Goal: Task Accomplishment & Management: Manage account settings

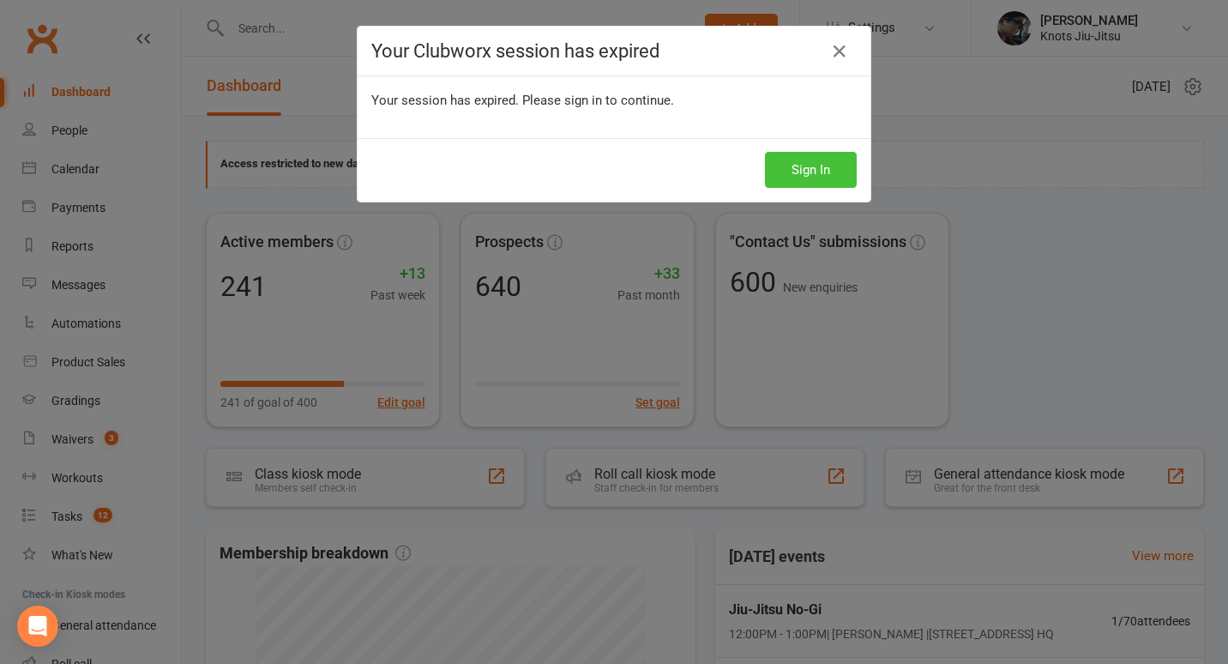
click at [803, 166] on button "Sign In" at bounding box center [811, 170] width 92 height 36
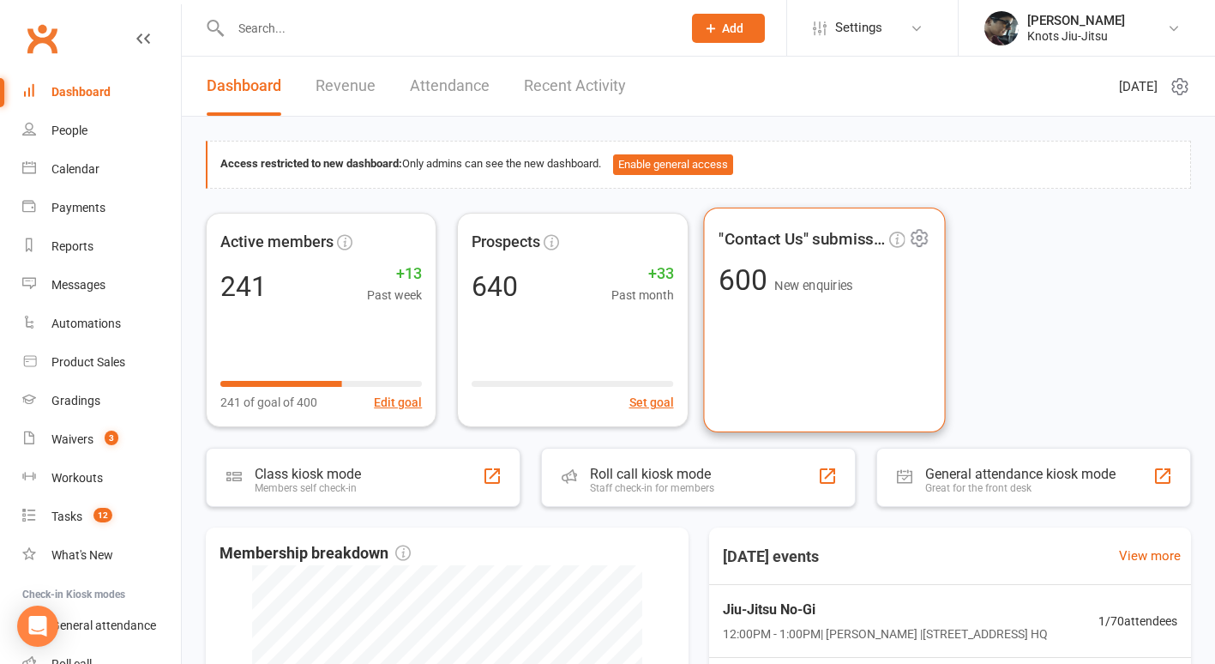
click at [882, 326] on div ""Contact Us" submissions 600 New enquiries" at bounding box center [824, 319] width 242 height 225
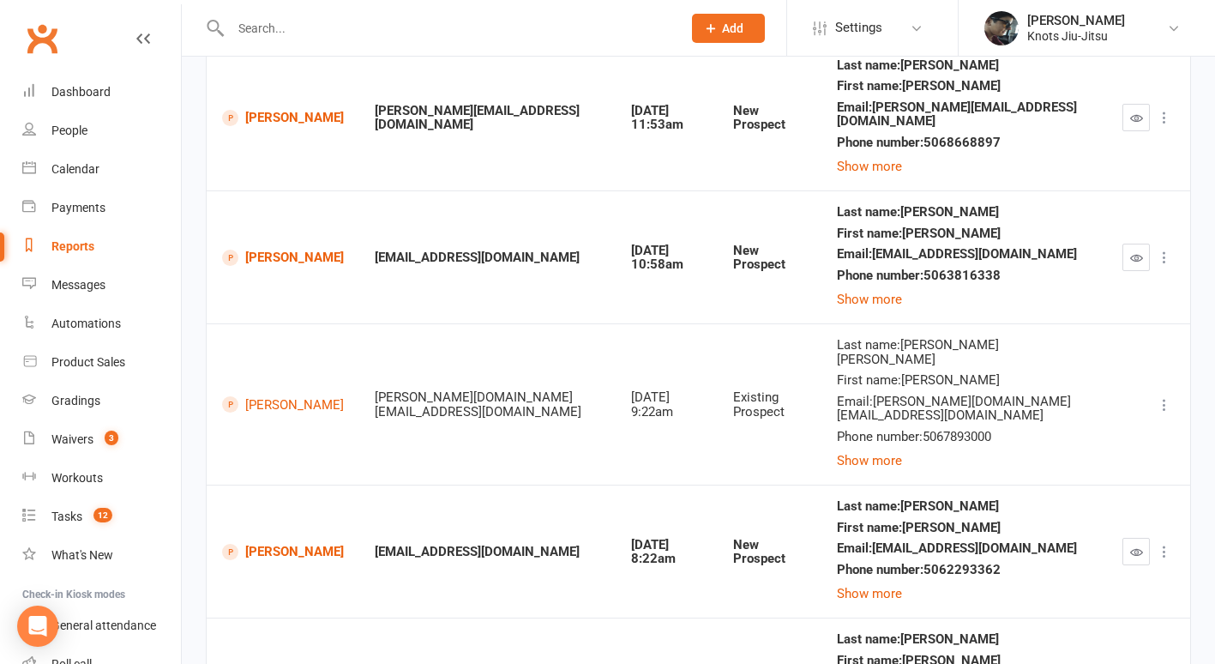
scroll to position [709, 0]
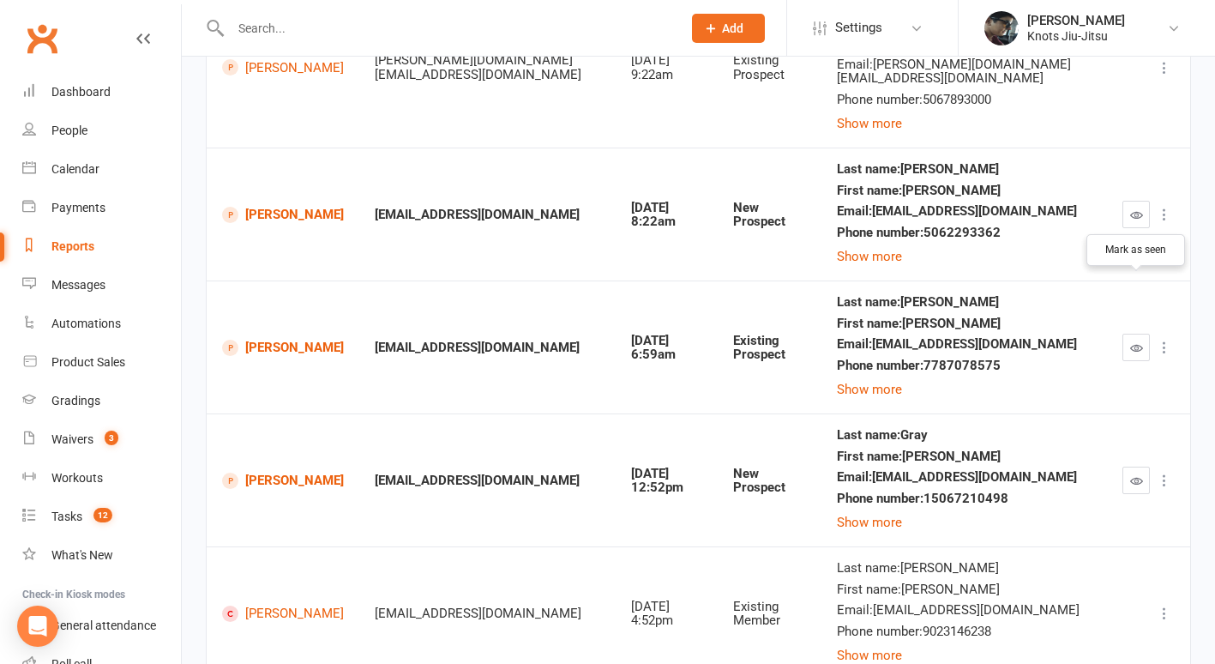
click at [1131, 341] on icon "button" at bounding box center [1136, 347] width 13 height 13
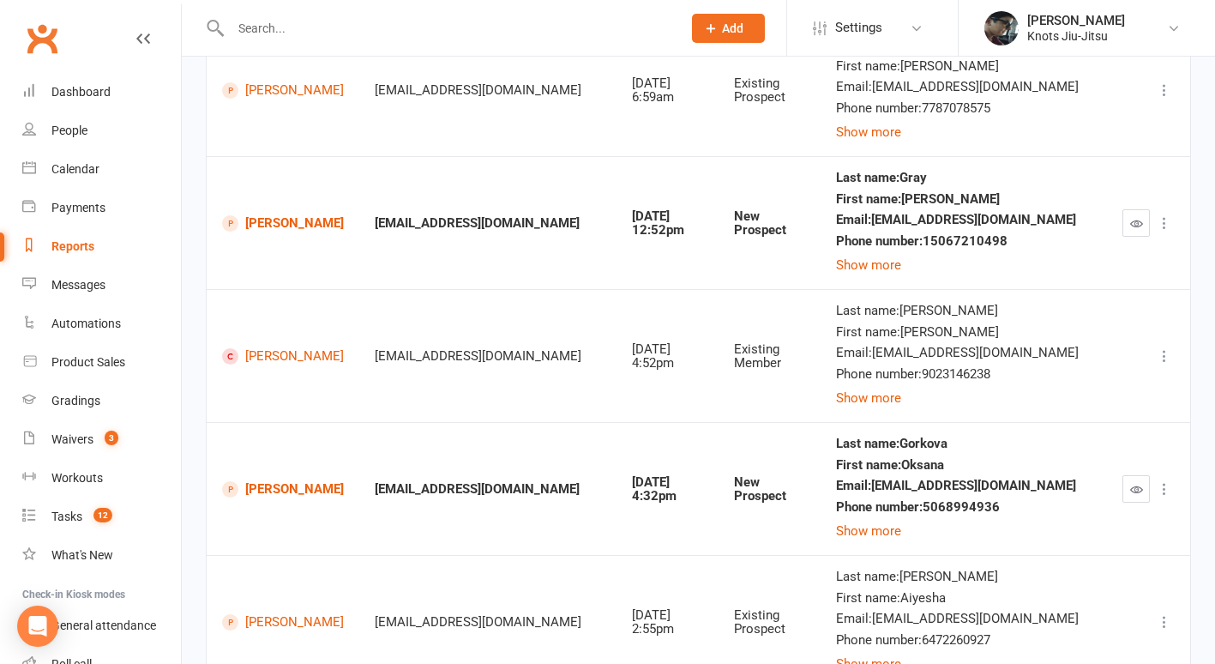
scroll to position [1052, 0]
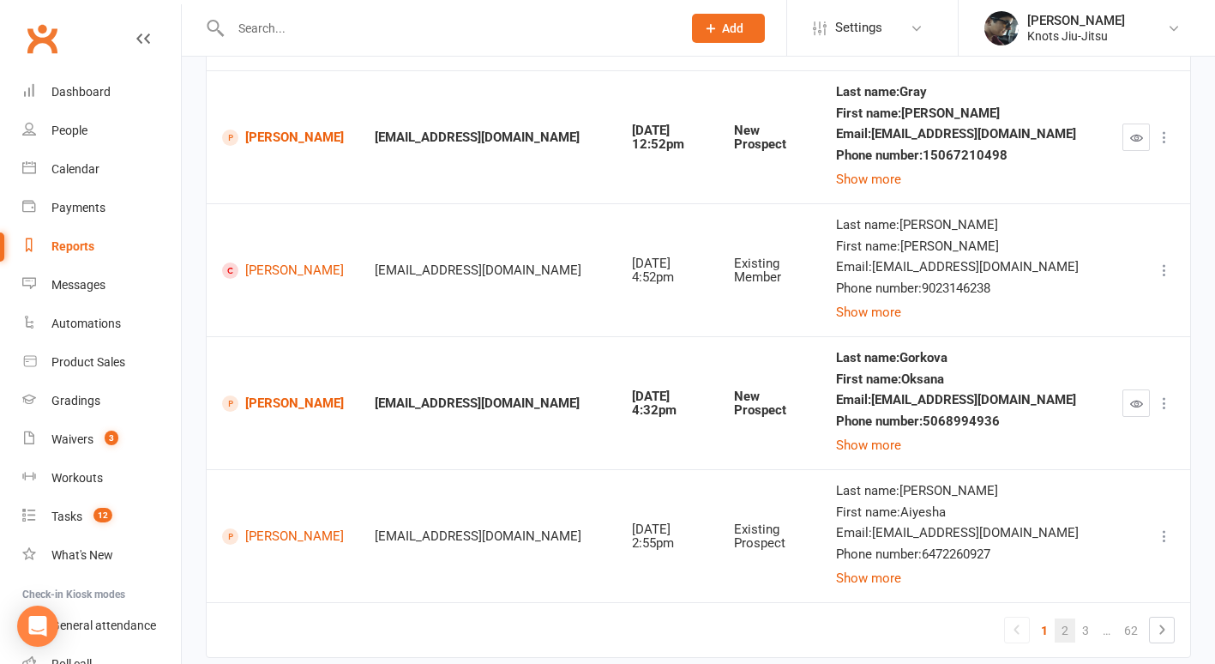
click at [1069, 618] on link "2" at bounding box center [1065, 630] width 21 height 24
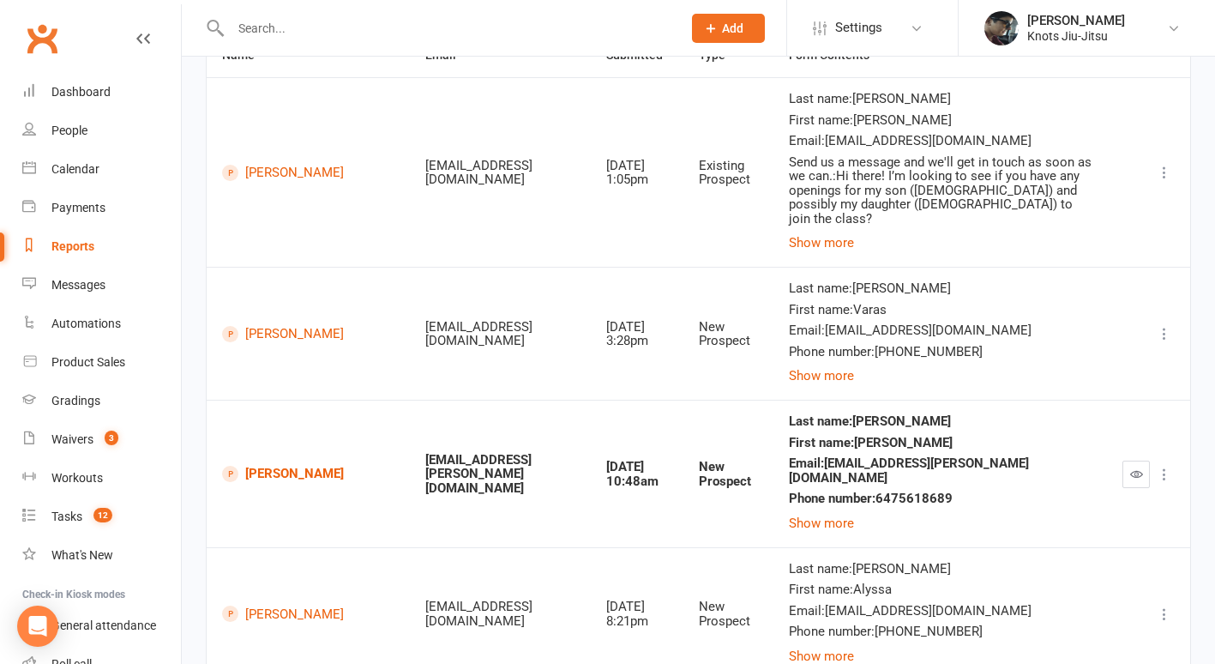
scroll to position [222, 0]
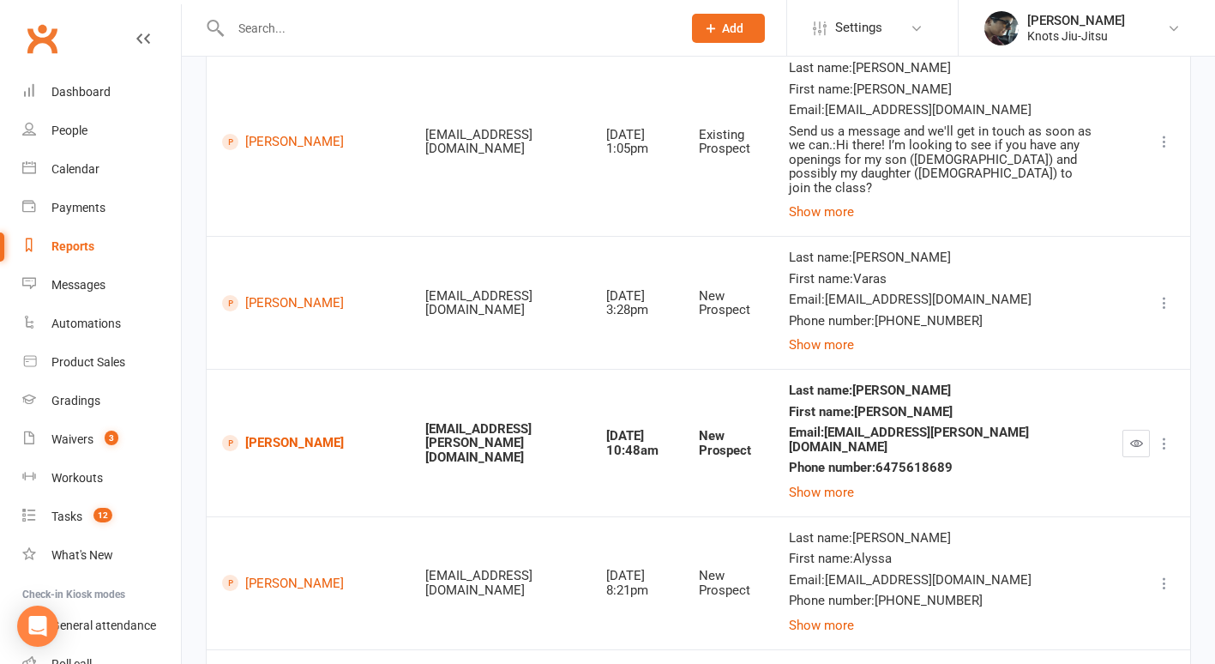
click at [288, 43] on div at bounding box center [438, 28] width 464 height 56
click at [275, 36] on input "text" at bounding box center [448, 28] width 444 height 24
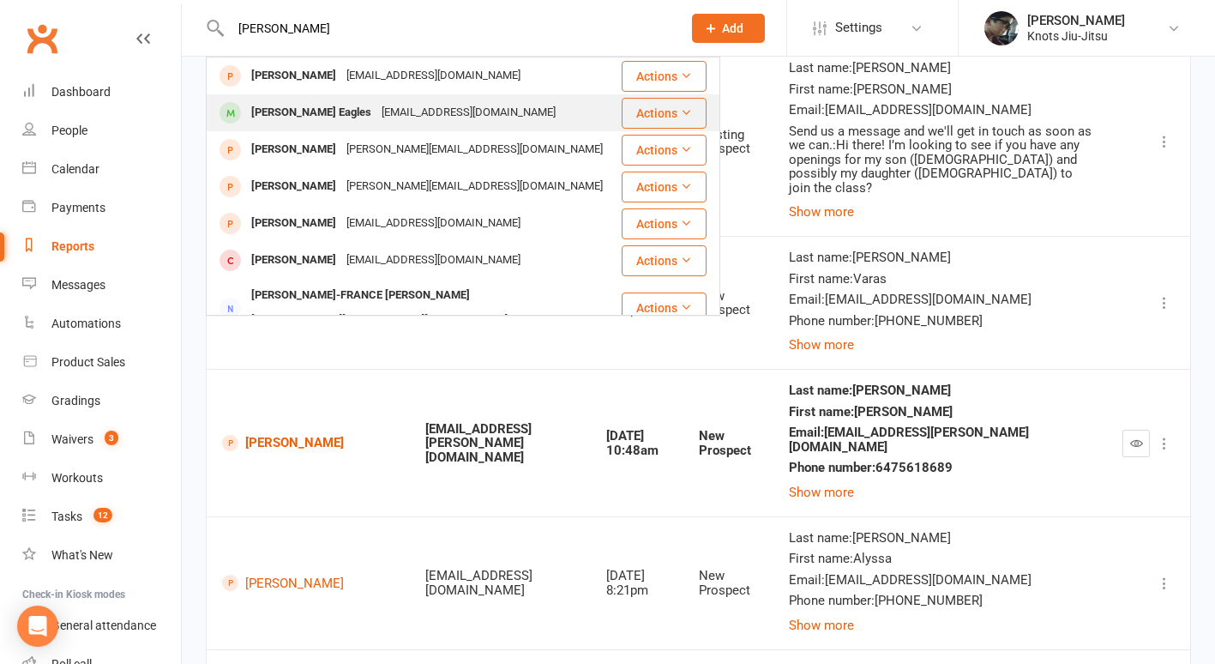
type input "marie"
click at [310, 111] on div "Marie Eagles" at bounding box center [311, 112] width 130 height 25
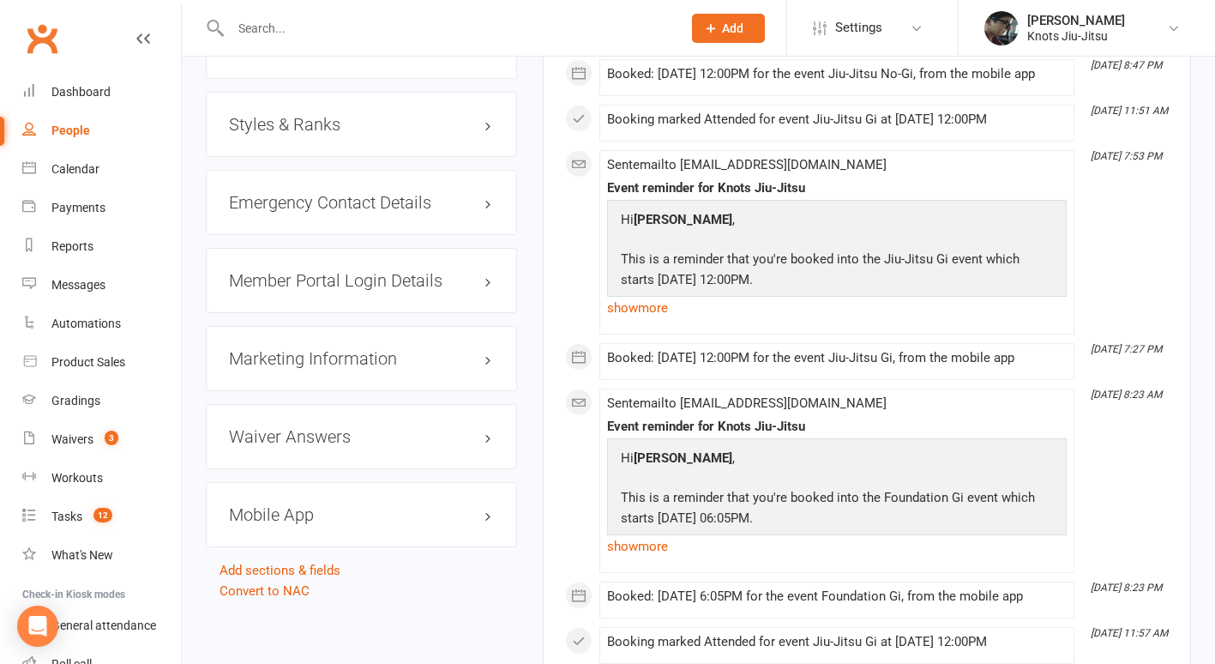
scroll to position [1385, 0]
click at [281, 504] on h3 "Mobile App" at bounding box center [361, 513] width 265 height 19
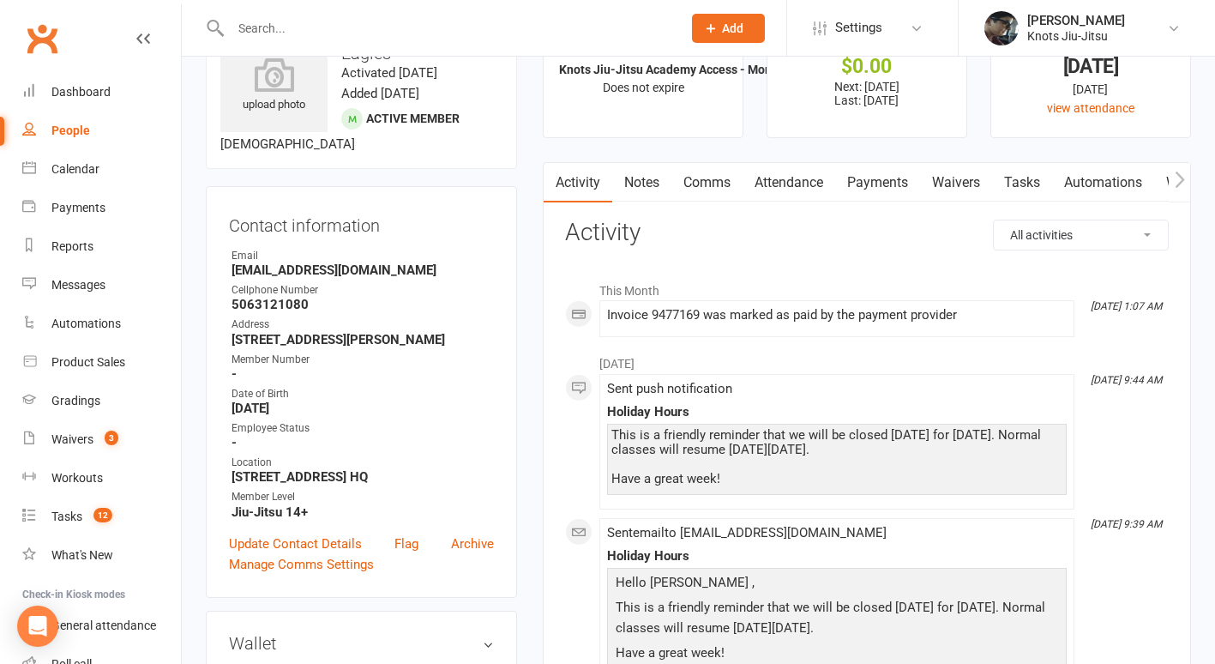
scroll to position [0, 0]
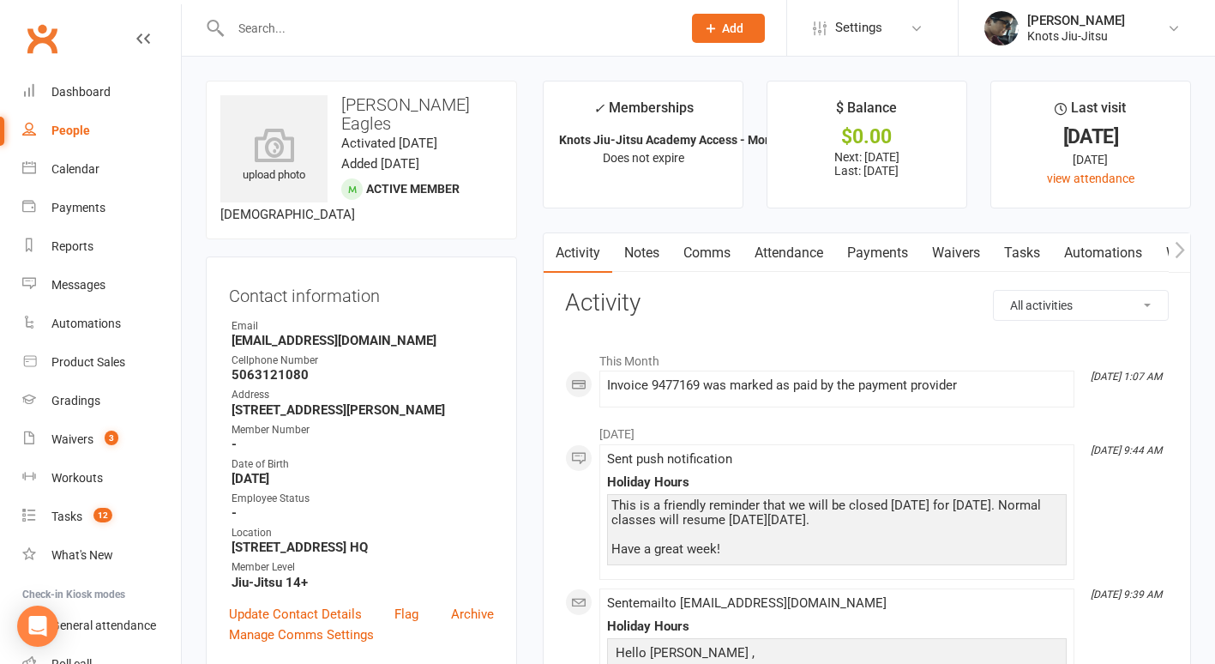
click at [722, 256] on link "Comms" at bounding box center [706, 252] width 71 height 39
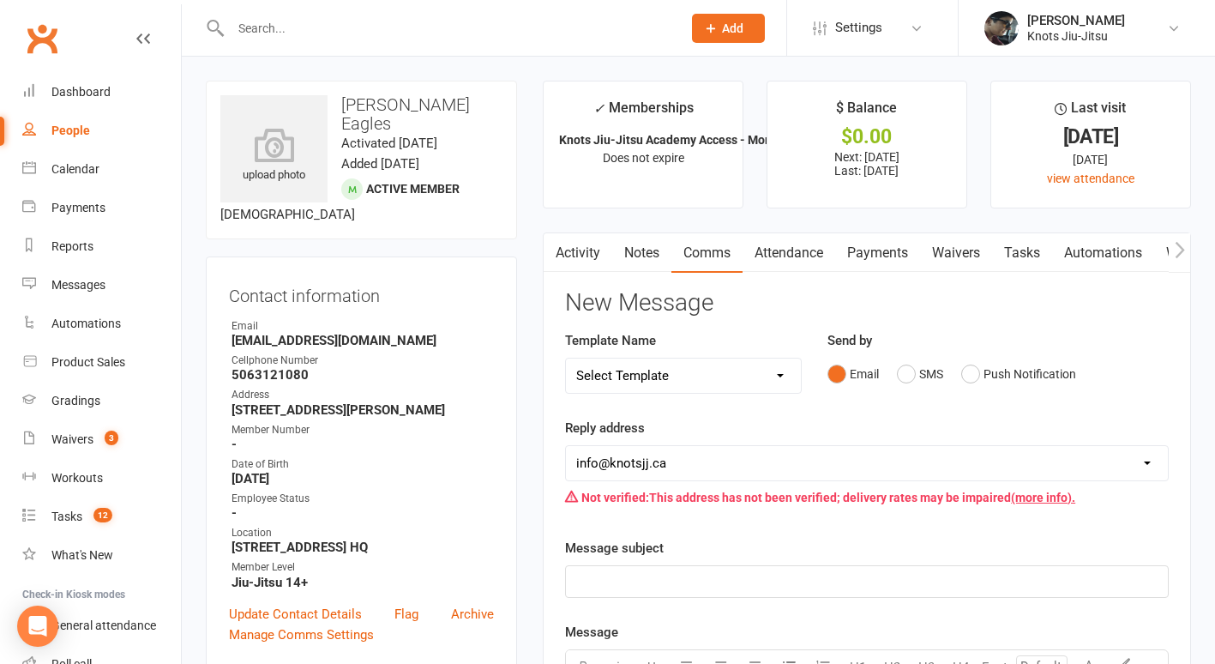
click at [583, 250] on link "Activity" at bounding box center [578, 252] width 69 height 39
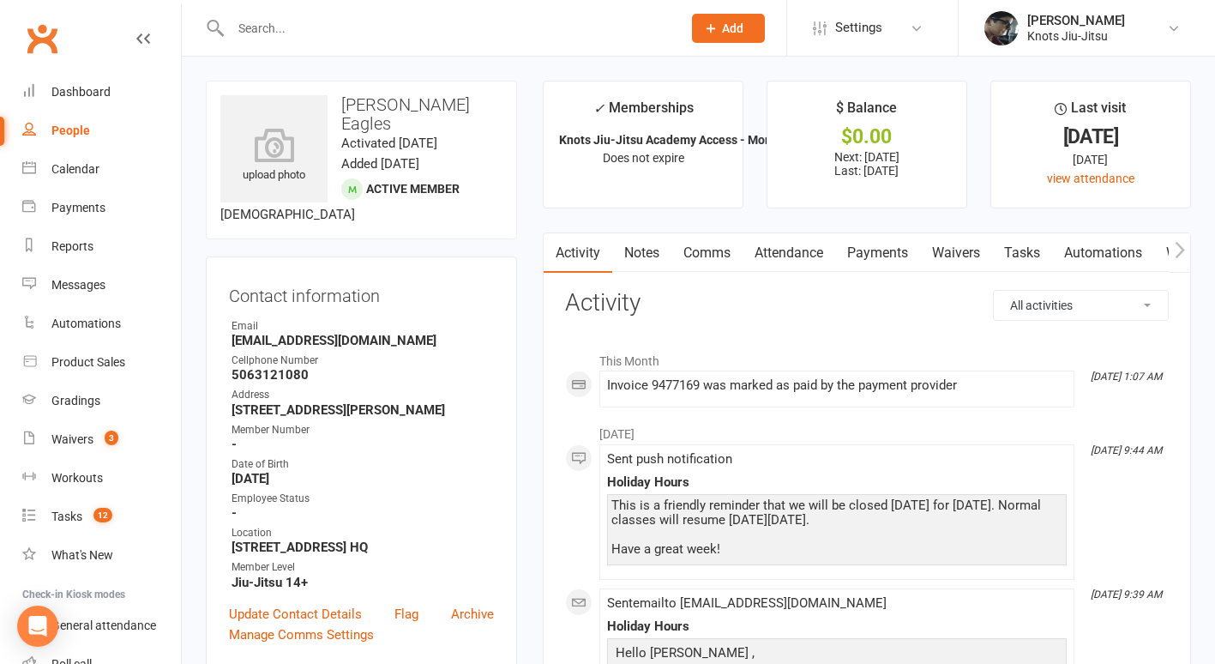
click at [709, 247] on link "Comms" at bounding box center [706, 252] width 71 height 39
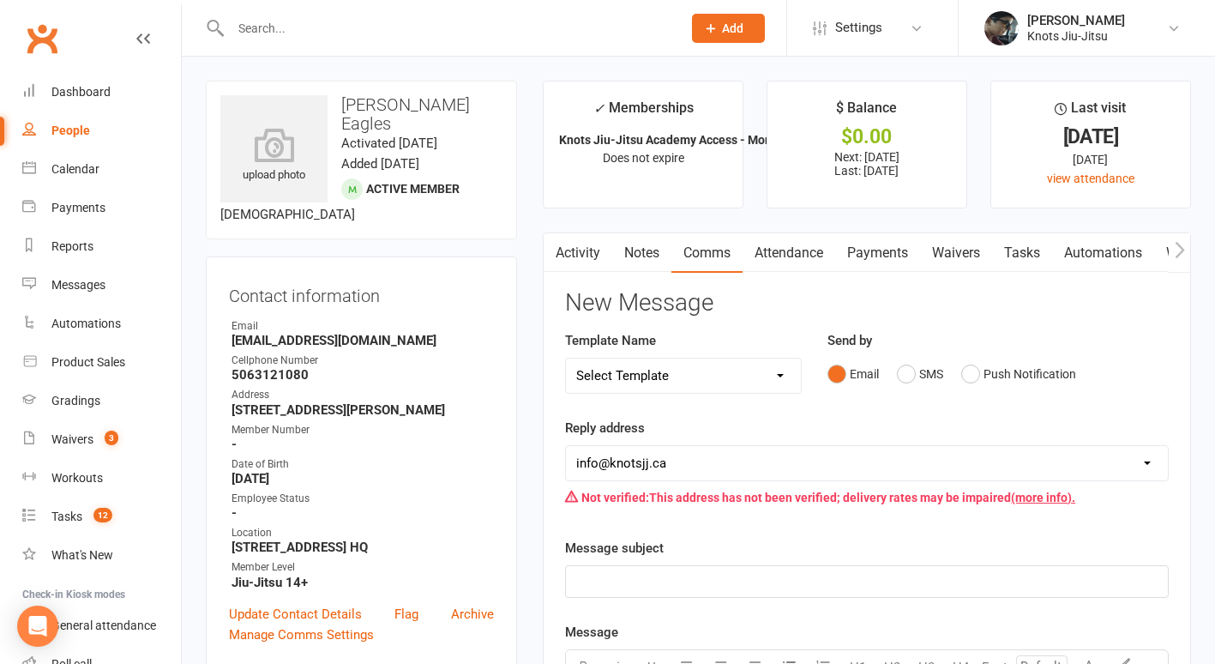
click at [713, 370] on select "Select Template [Email] Cancellation [Email] Failure of Payment [Email] Overdue…" at bounding box center [683, 375] width 235 height 34
click at [566, 358] on select "Select Template [Email] Cancellation [Email] Failure of Payment [Email] Overdue…" at bounding box center [683, 375] width 235 height 34
click at [736, 377] on select "Select Template [Email] Cancellation [Email] Failure of Payment [Email] Overdue…" at bounding box center [683, 375] width 235 height 34
select select "32"
click at [566, 358] on select "Select Template [Email] Cancellation [Email] Failure of Payment [Email] Overdue…" at bounding box center [683, 375] width 235 height 34
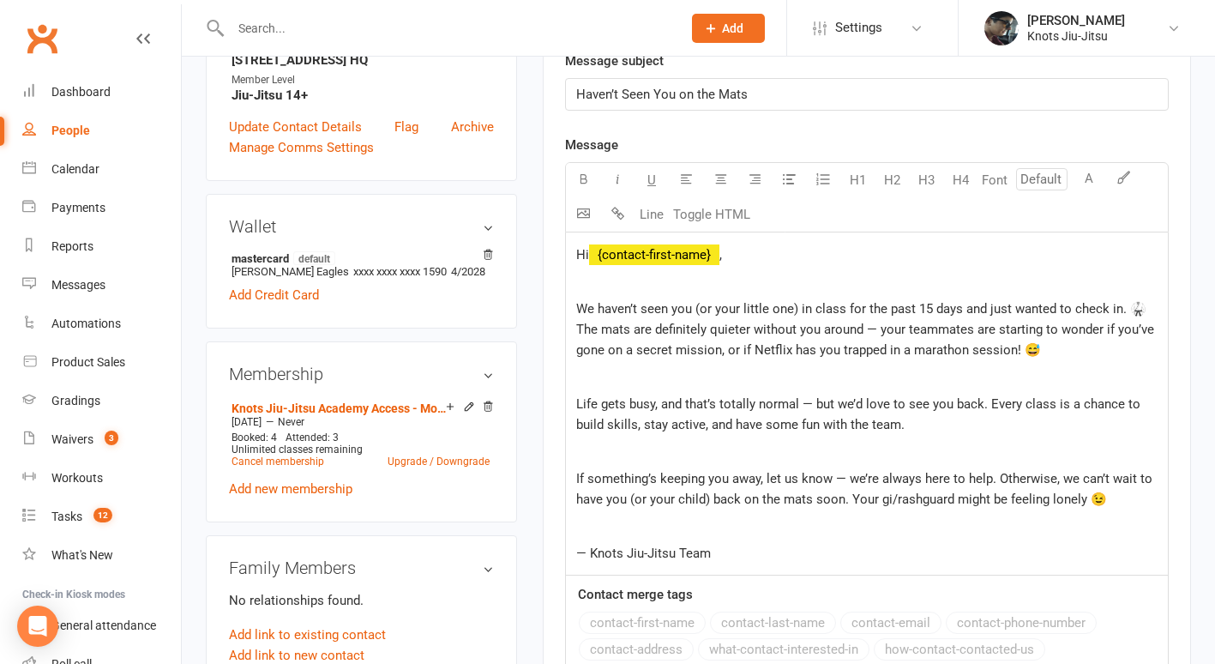
scroll to position [502, 0]
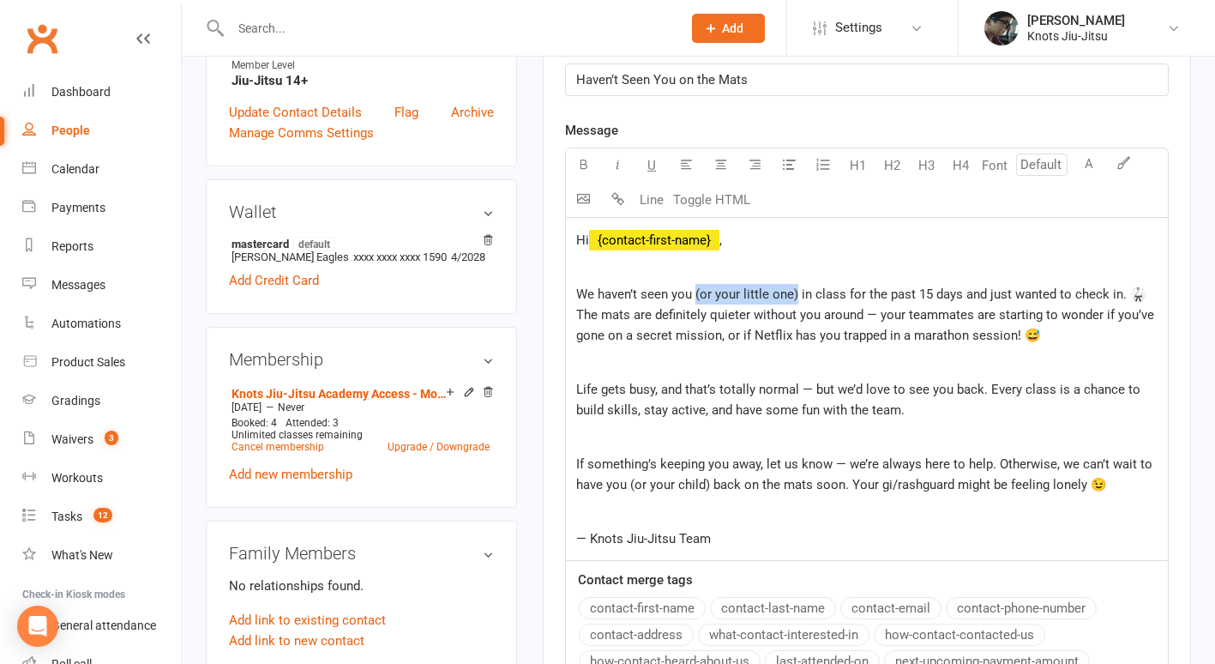
drag, startPoint x: 797, startPoint y: 294, endPoint x: 695, endPoint y: 292, distance: 102.1
click at [695, 292] on span "We haven’t seen you (or your little one) in class for the past 15 days and just…" at bounding box center [866, 314] width 581 height 57
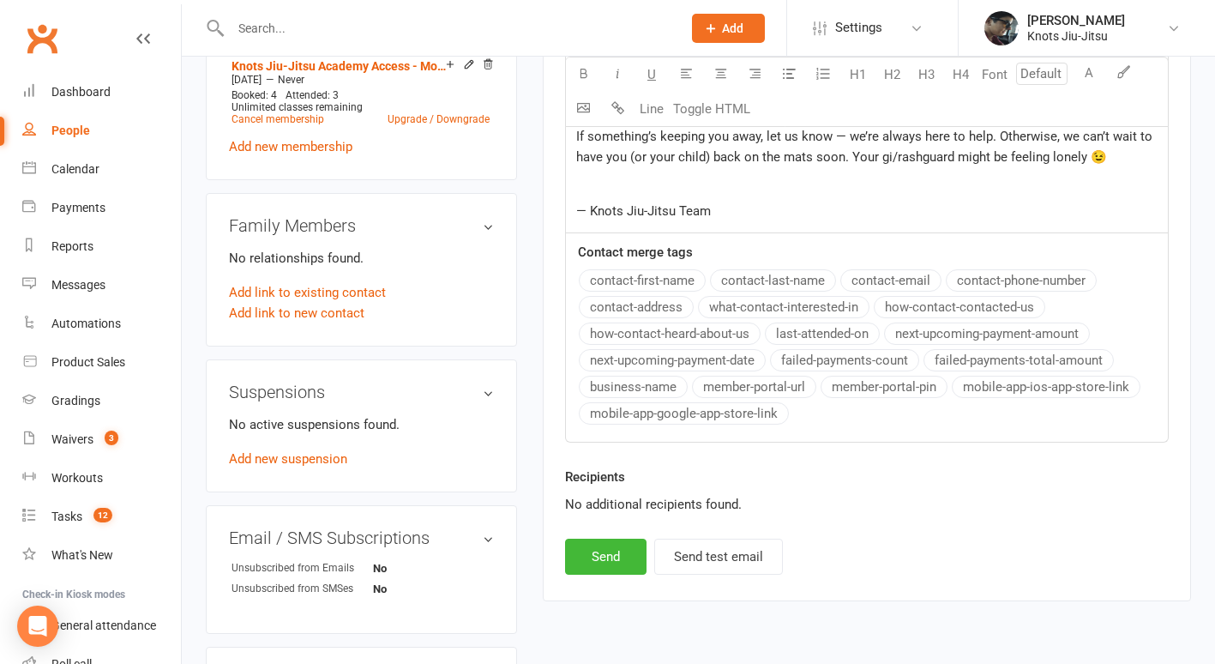
scroll to position [830, 0]
click at [590, 552] on button "Send" at bounding box center [605, 556] width 81 height 36
select select
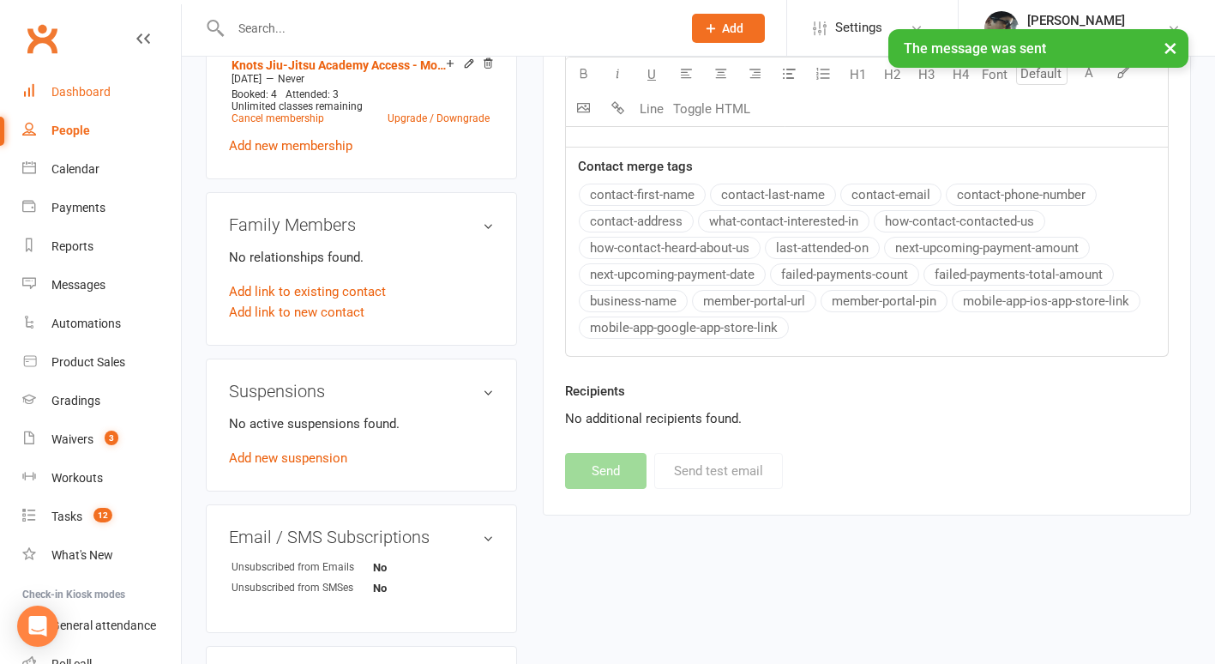
click at [78, 100] on link "Dashboard" at bounding box center [101, 92] width 159 height 39
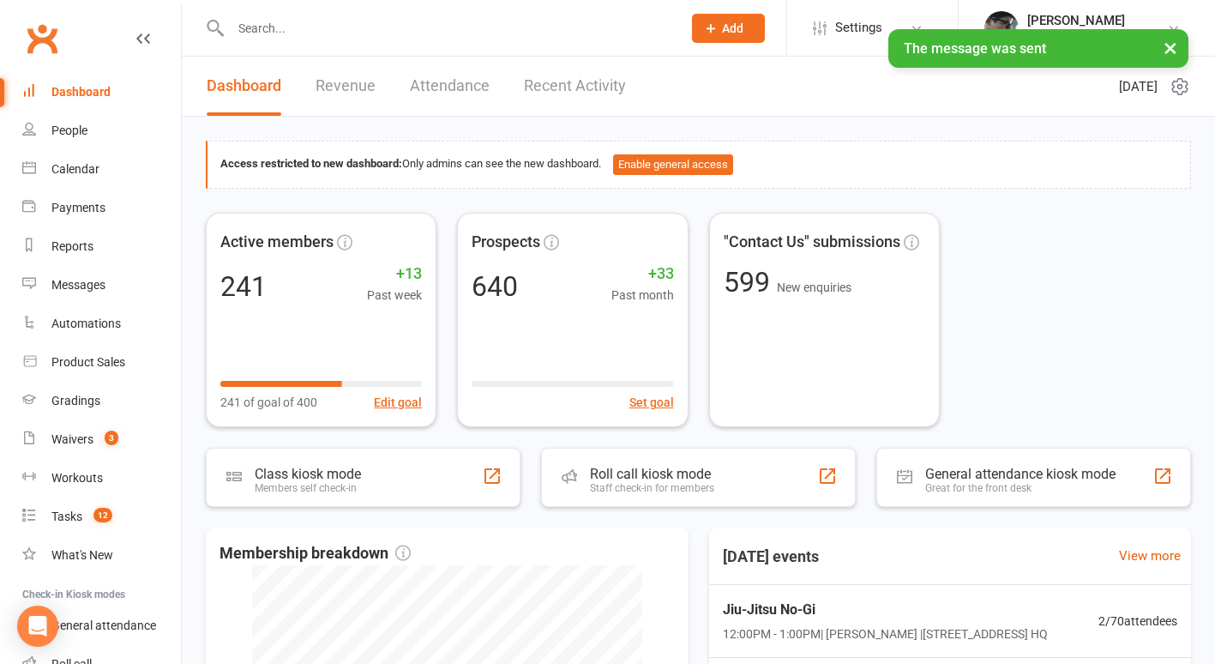
click at [569, 83] on link "Recent Activity" at bounding box center [575, 86] width 102 height 59
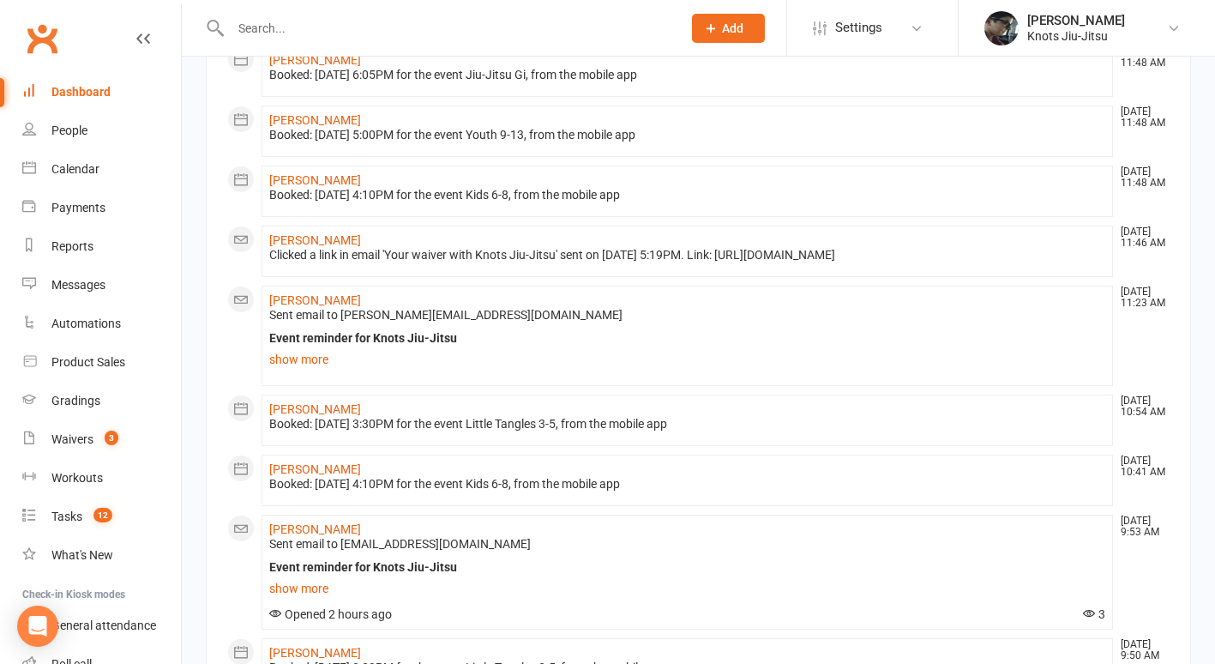
scroll to position [894, 0]
click at [304, 238] on link "Derek Pilling" at bounding box center [315, 239] width 92 height 14
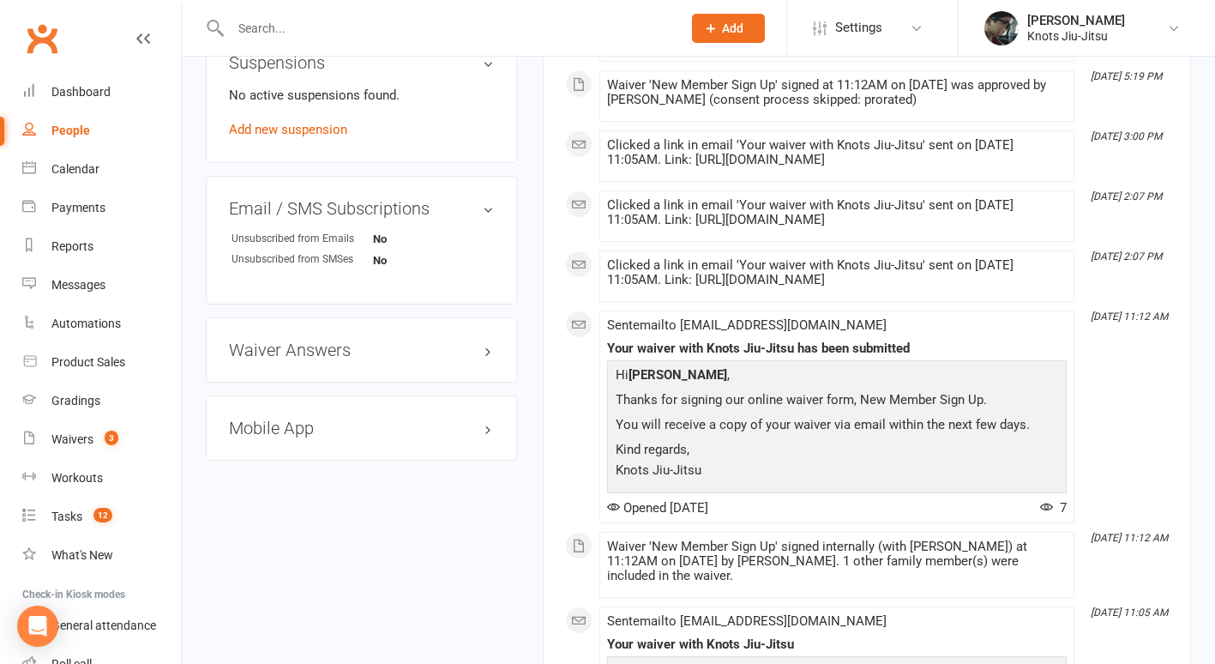
scroll to position [1062, 0]
click at [337, 423] on h3 "Mobile App" at bounding box center [361, 426] width 265 height 19
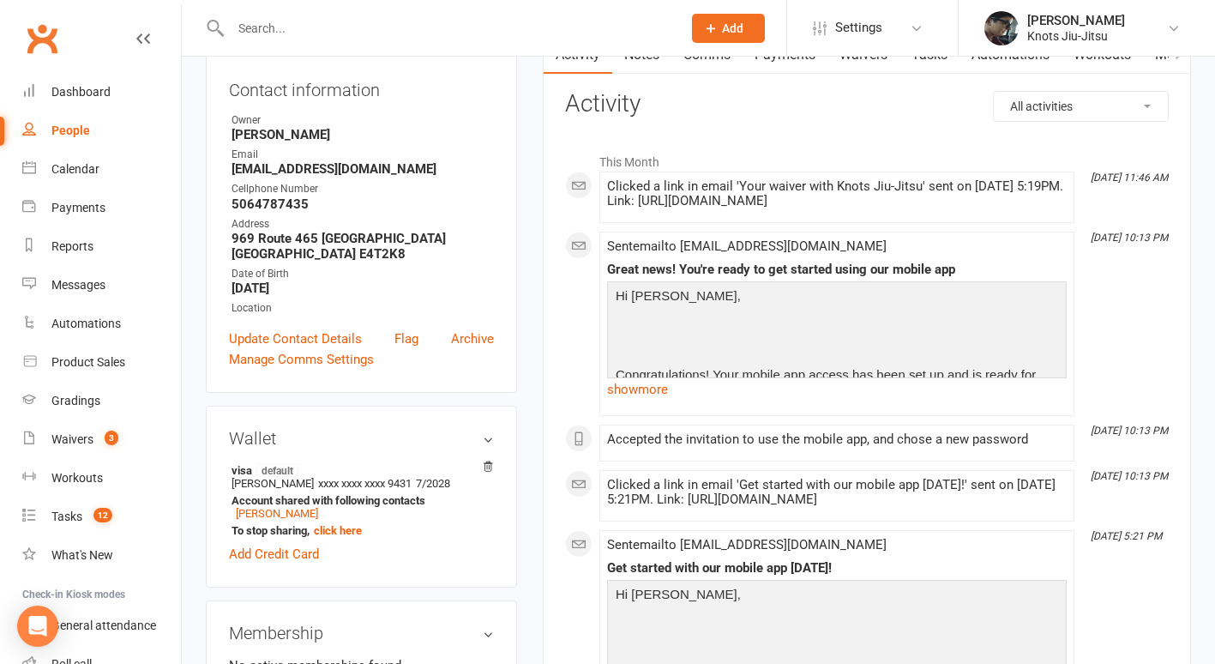
scroll to position [0, 0]
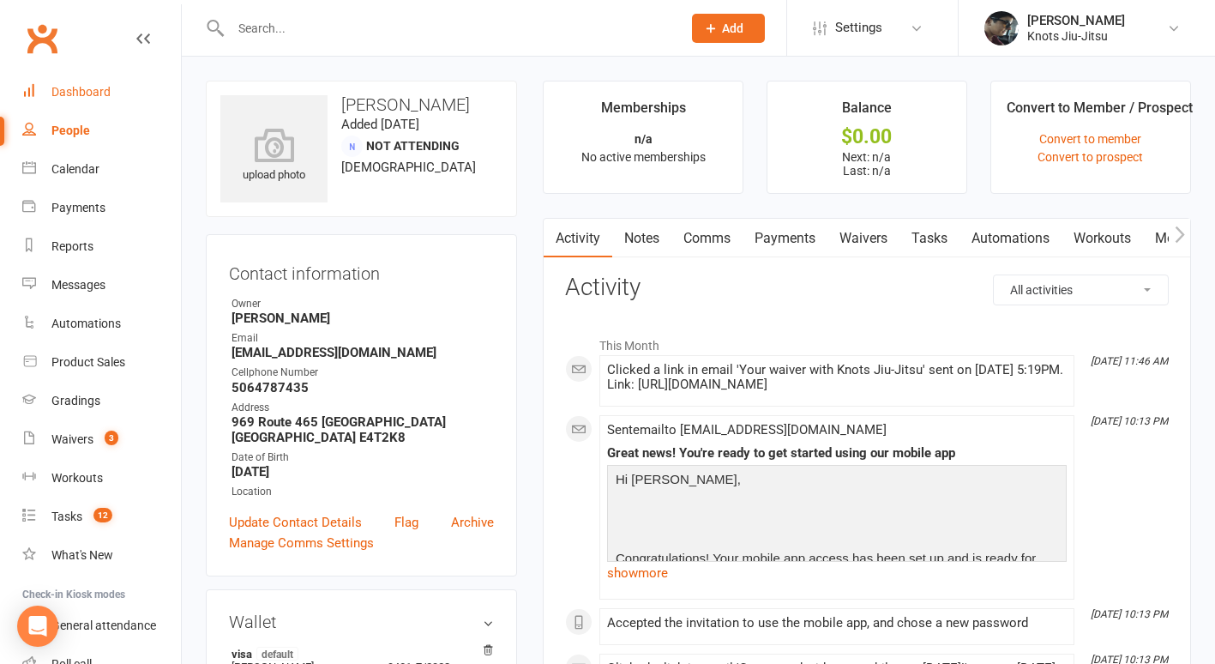
click at [63, 93] on div "Dashboard" at bounding box center [80, 92] width 59 height 14
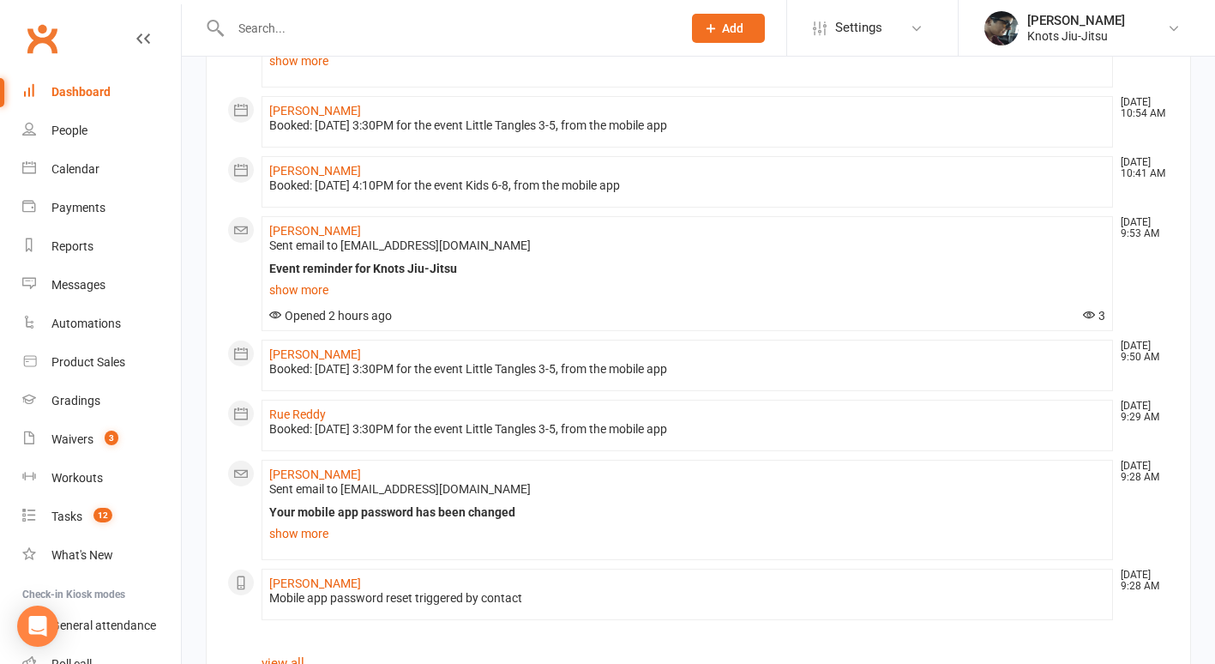
scroll to position [1255, 0]
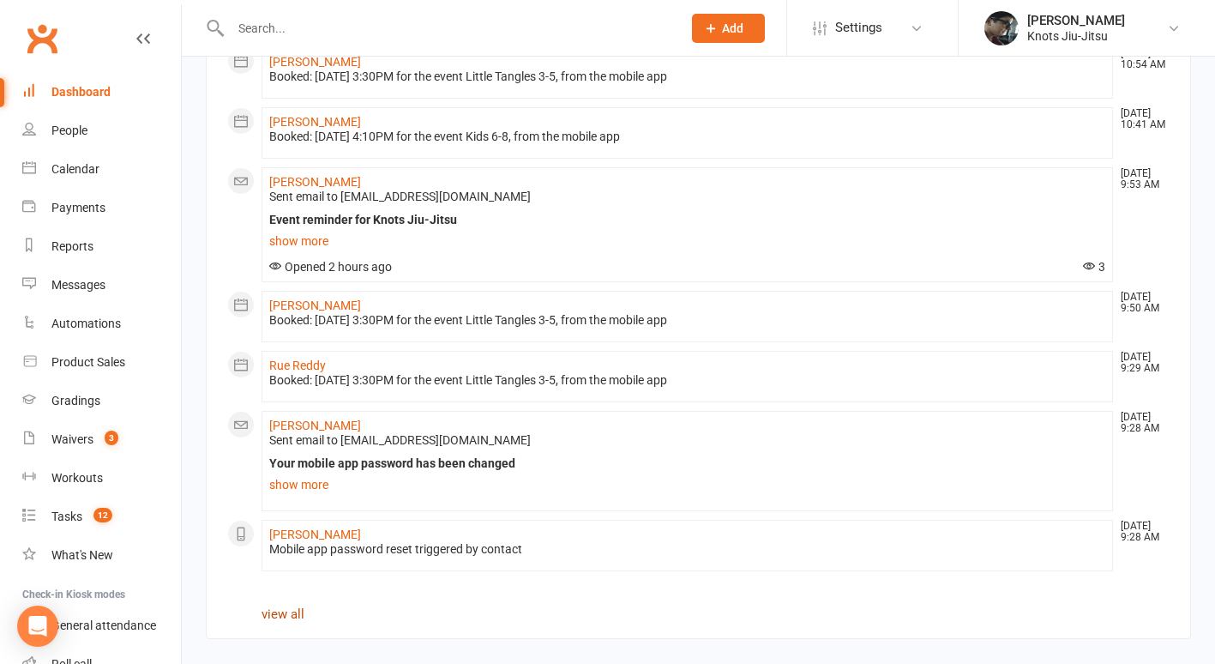
click at [287, 618] on link "view all" at bounding box center [283, 613] width 43 height 15
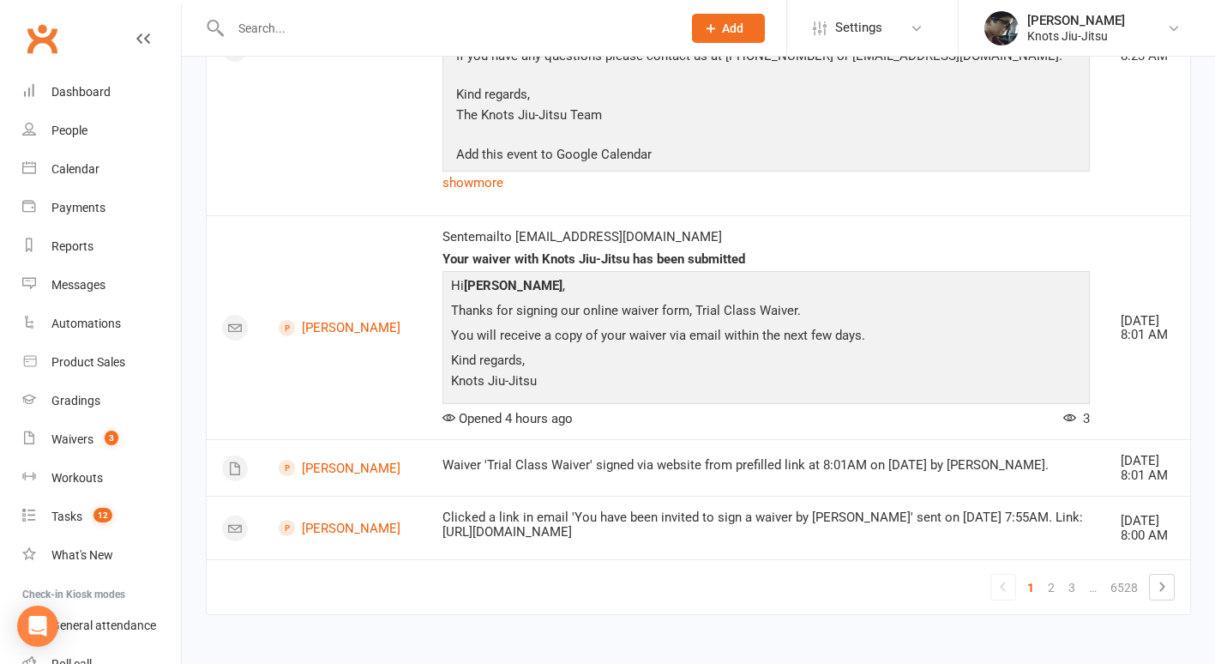
scroll to position [4248, 0]
click at [1052, 584] on link "2" at bounding box center [1051, 587] width 21 height 24
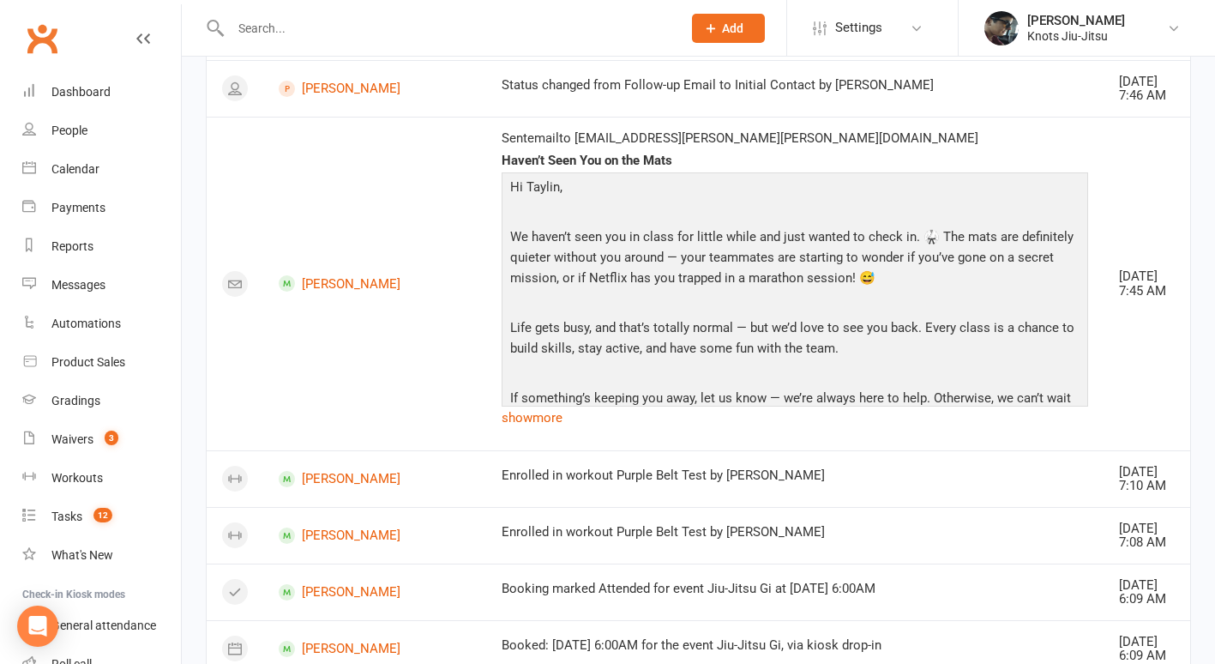
scroll to position [1186, 0]
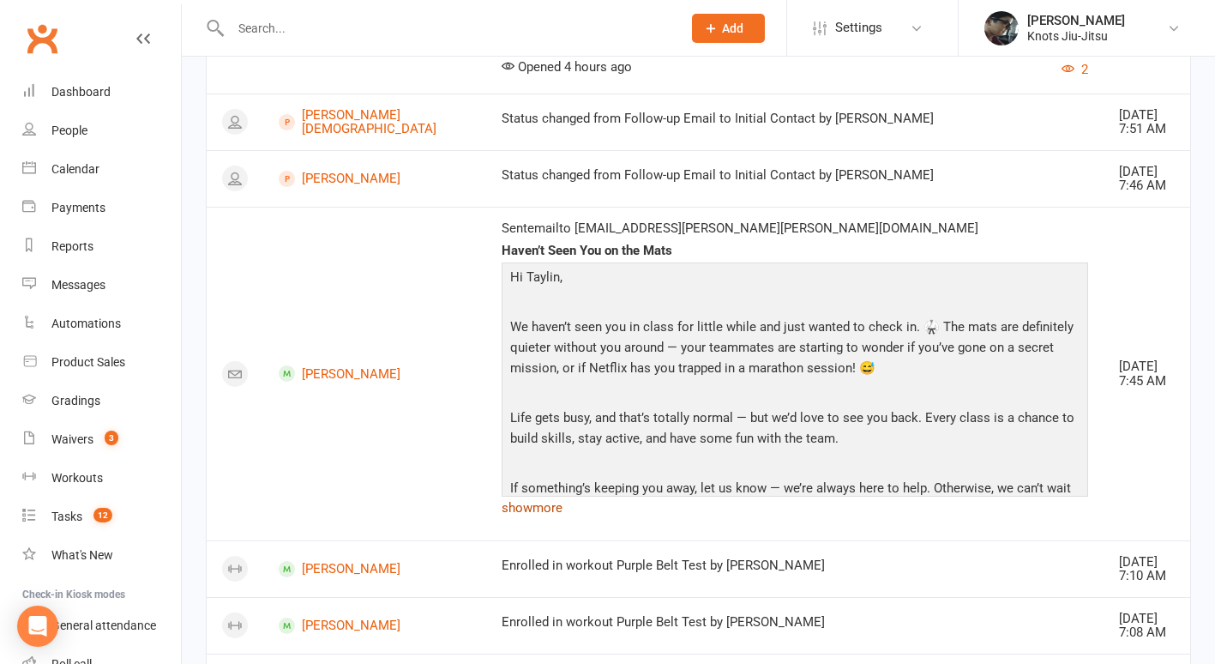
click at [502, 503] on link "show more" at bounding box center [795, 508] width 587 height 24
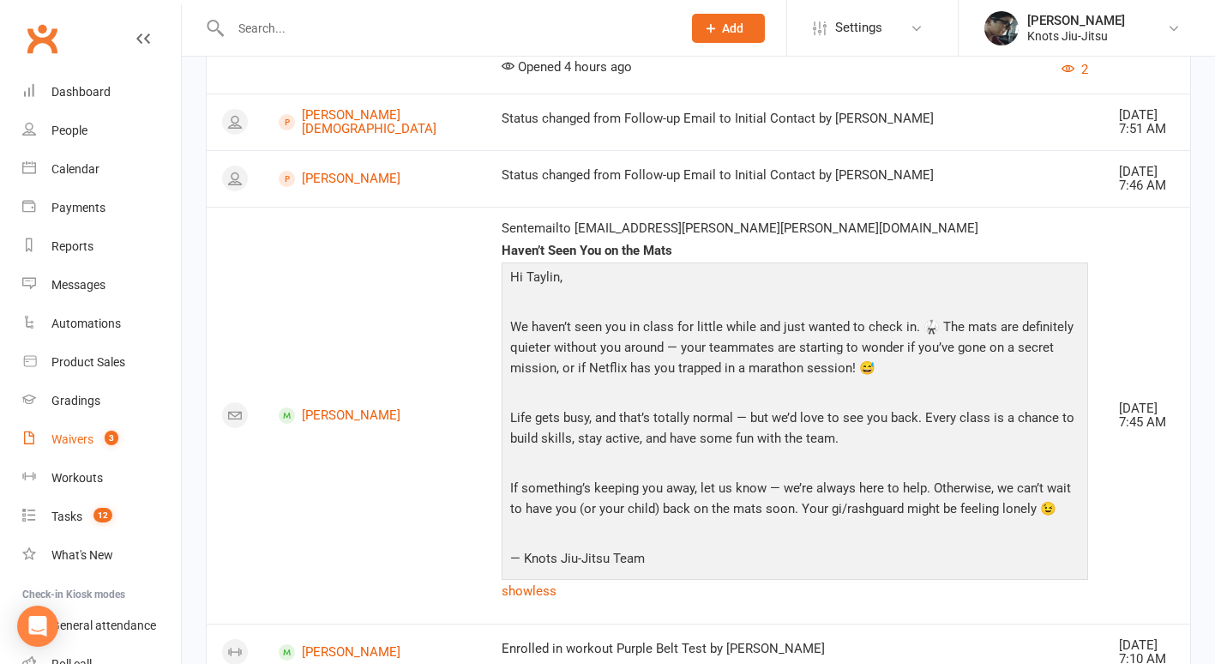
click at [79, 436] on div "Waivers" at bounding box center [72, 439] width 42 height 14
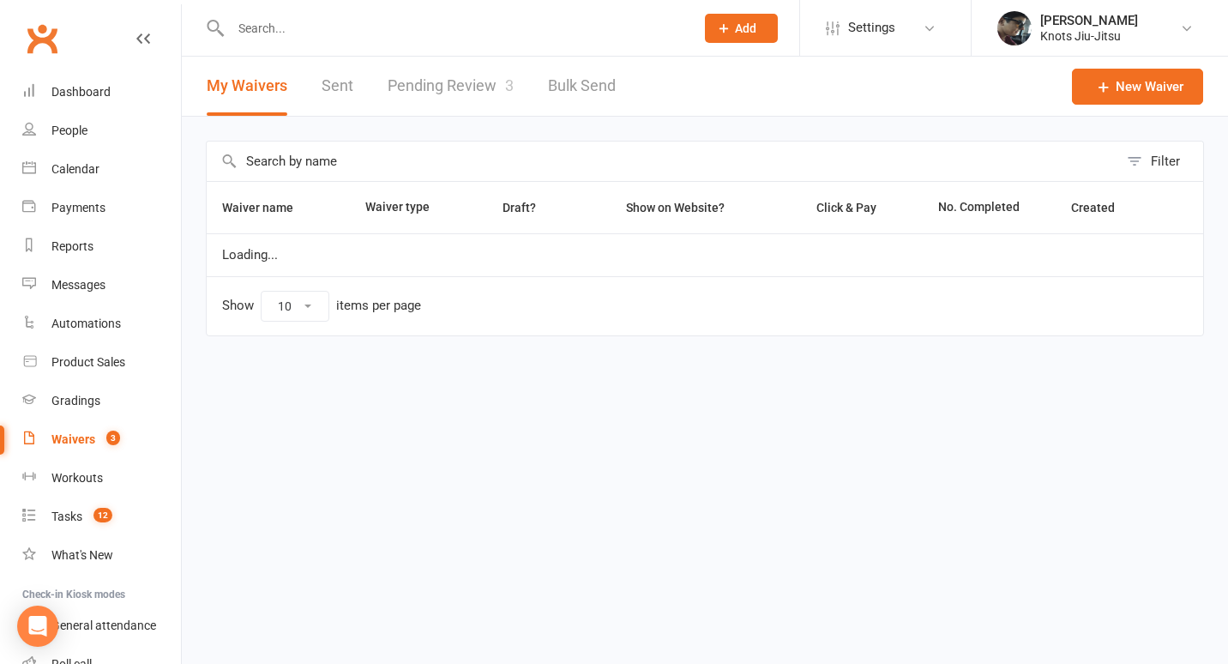
select select "100"
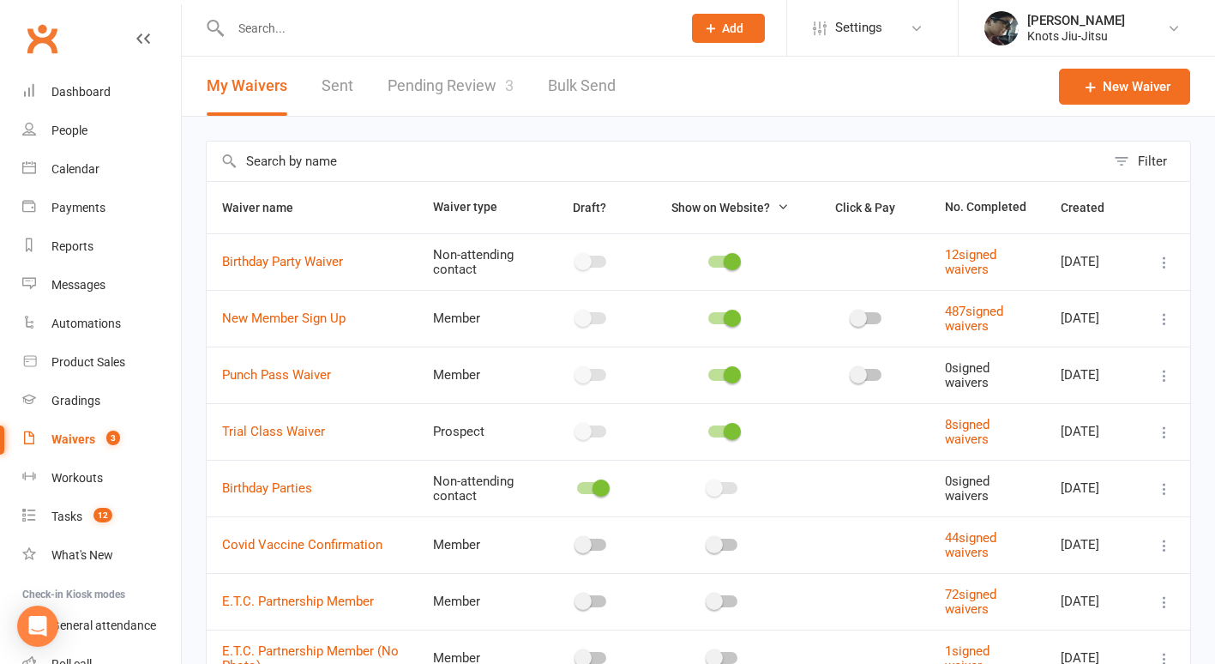
click at [452, 95] on link "Pending Review 3" at bounding box center [451, 86] width 126 height 59
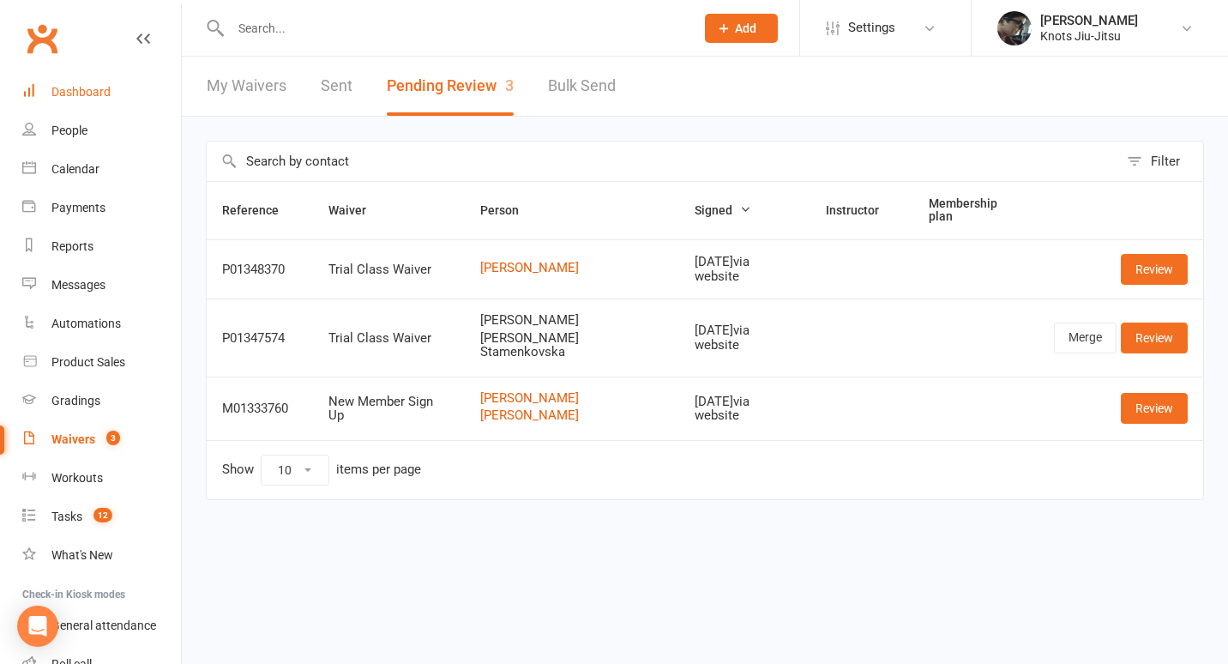
click at [51, 87] on div "Dashboard" at bounding box center [80, 92] width 59 height 14
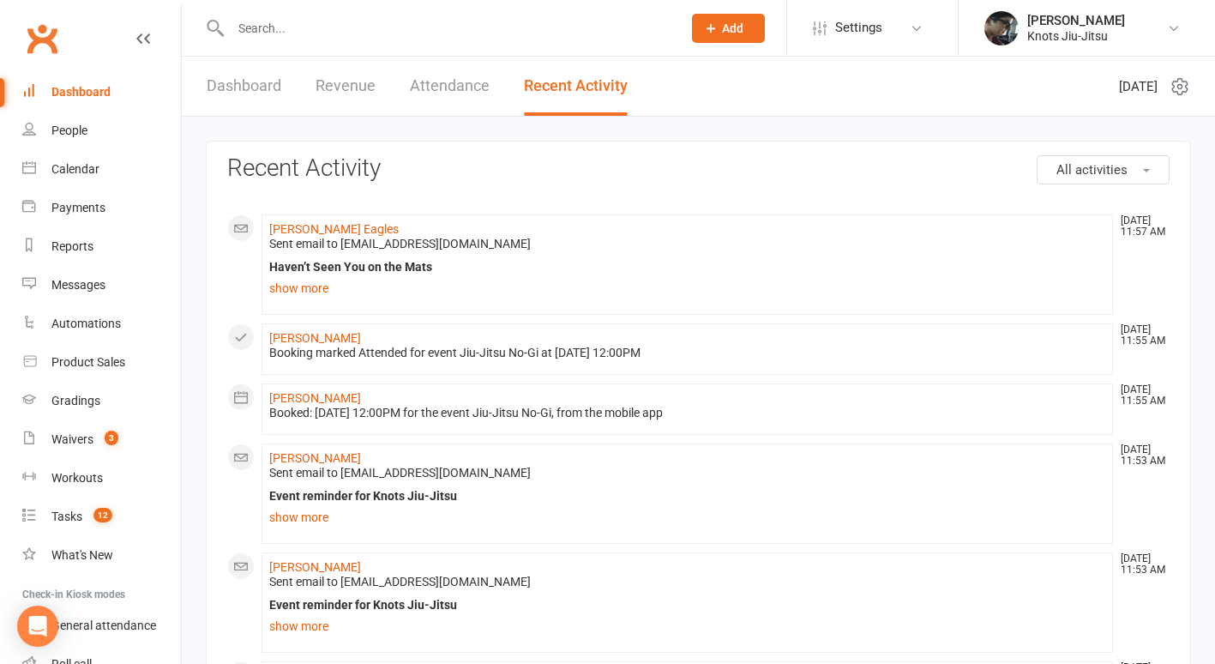
click at [322, 95] on link "Revenue" at bounding box center [346, 86] width 60 height 59
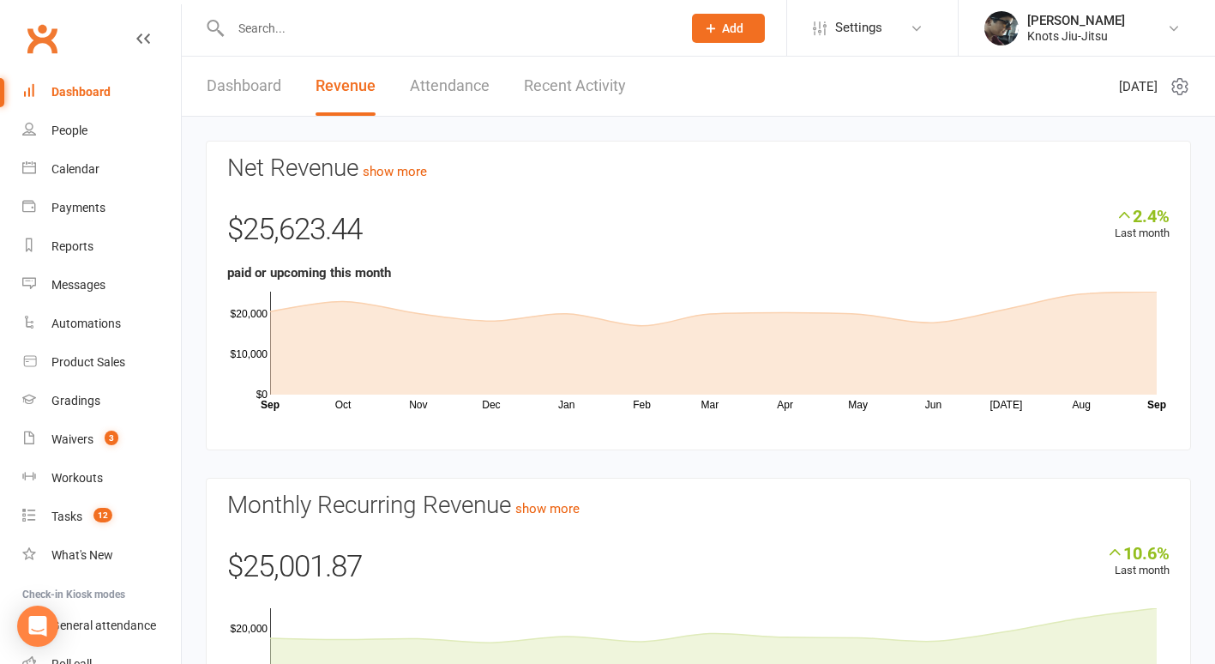
click at [266, 79] on link "Dashboard" at bounding box center [244, 86] width 75 height 59
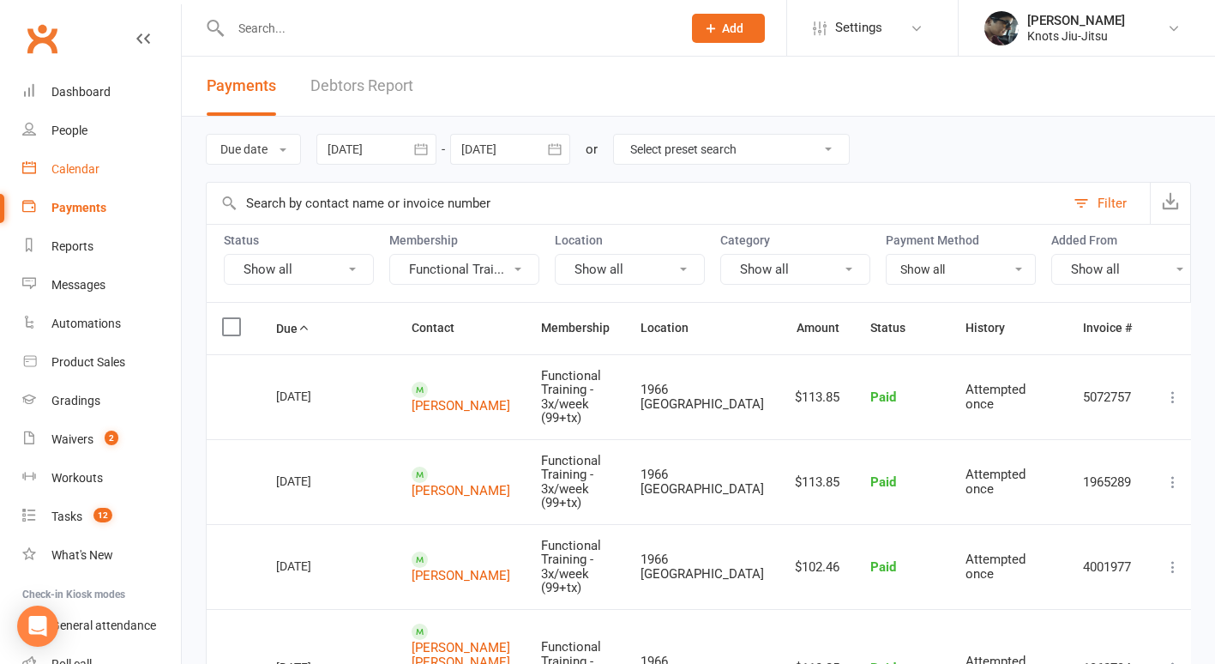
click at [73, 183] on link "Calendar" at bounding box center [101, 169] width 159 height 39
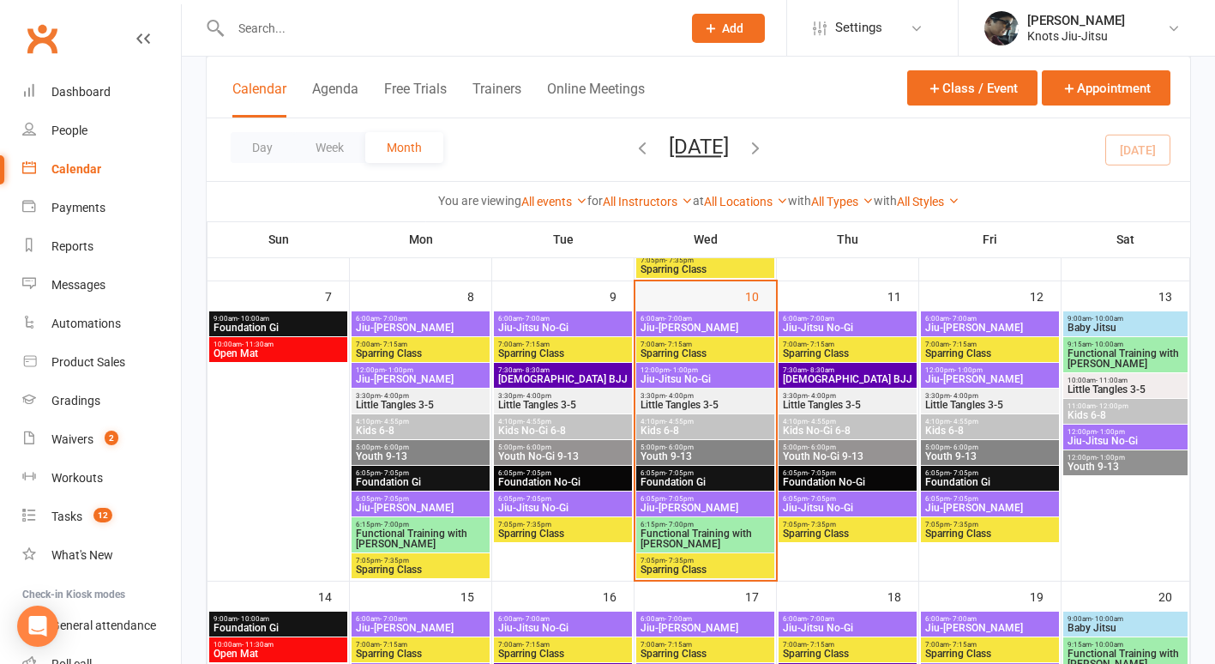
scroll to position [382, 0]
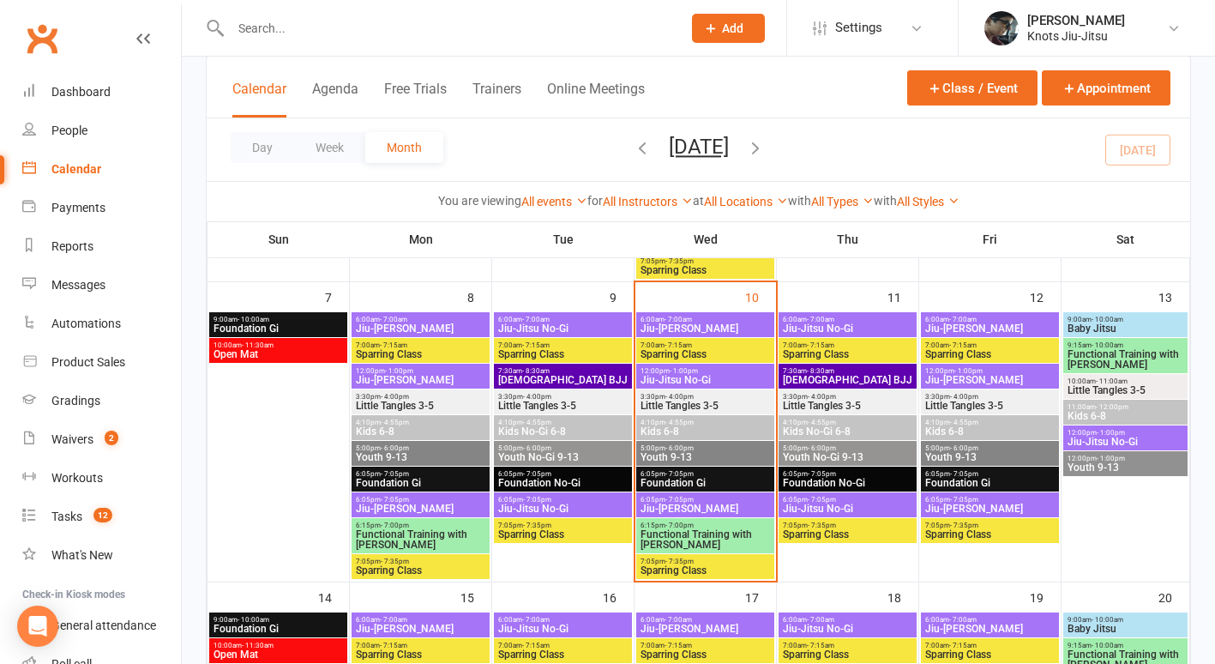
click at [698, 375] on span "Jiu-Jitsu No-Gi" at bounding box center [705, 380] width 131 height 10
